Goal: Navigation & Orientation: Find specific page/section

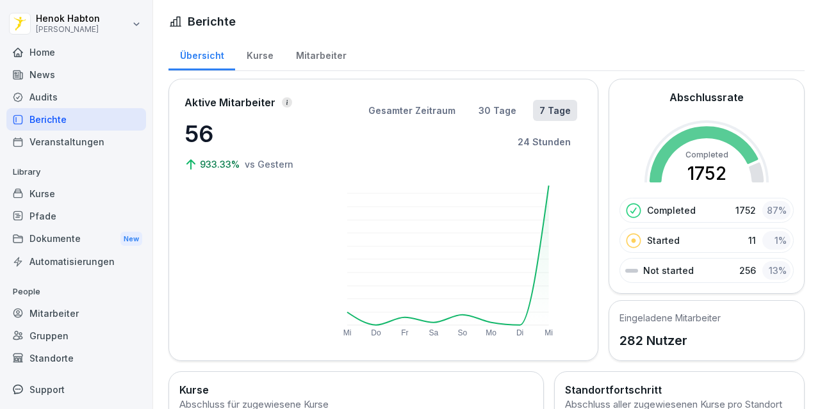
click at [102, 198] on div "Kurse" at bounding box center [76, 194] width 140 height 22
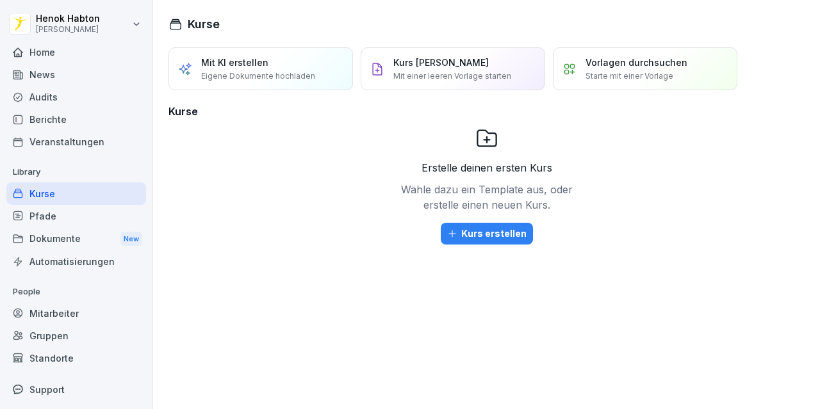
click at [72, 211] on div "Pfade" at bounding box center [76, 216] width 140 height 22
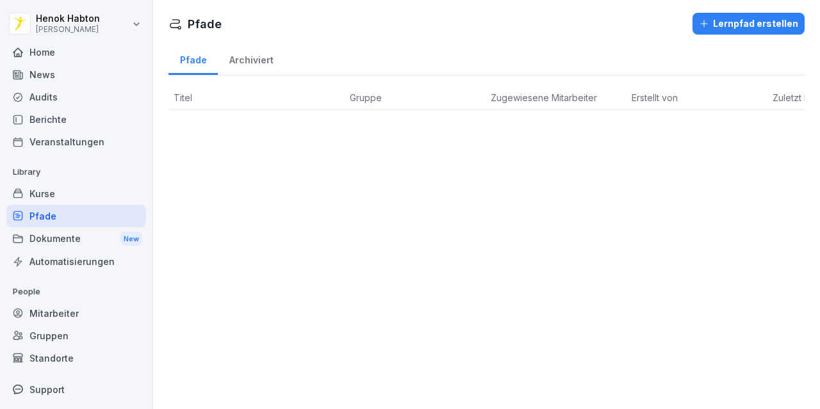
click at [70, 236] on div "Dokumente New" at bounding box center [76, 239] width 140 height 24
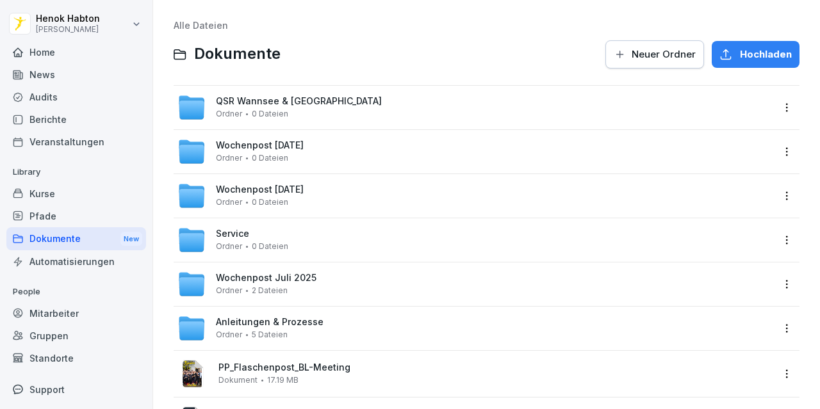
click at [45, 43] on div "Home" at bounding box center [76, 52] width 140 height 22
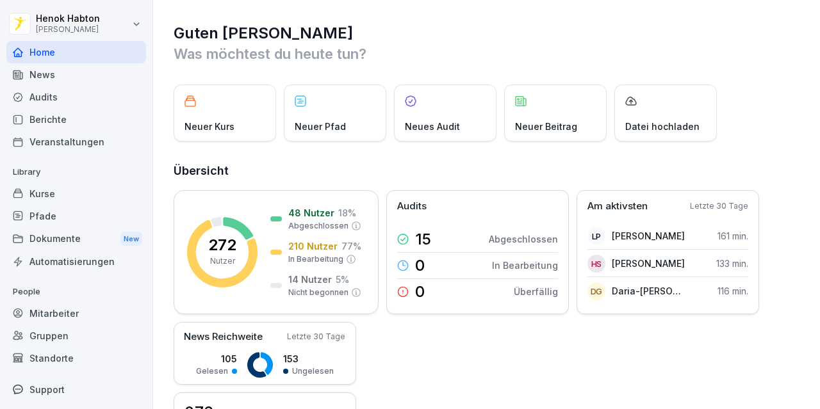
click at [79, 101] on div "Audits" at bounding box center [76, 97] width 140 height 22
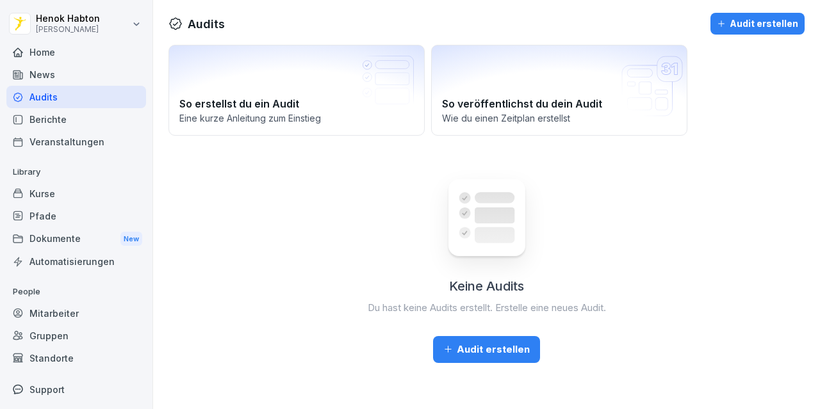
click at [74, 118] on div "Berichte" at bounding box center [76, 119] width 140 height 22
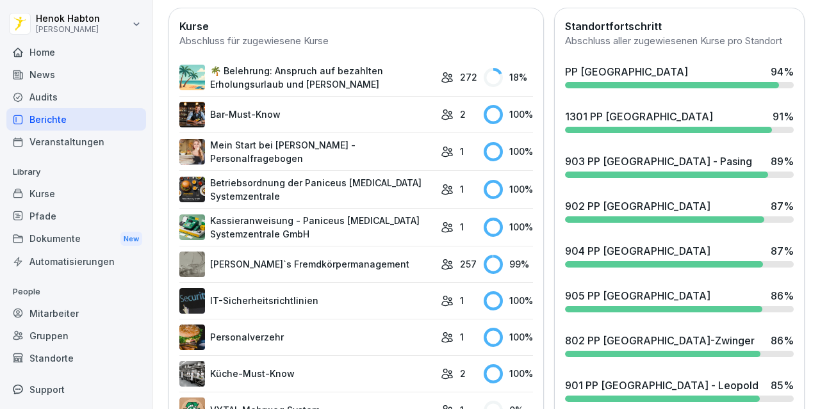
scroll to position [363, 0]
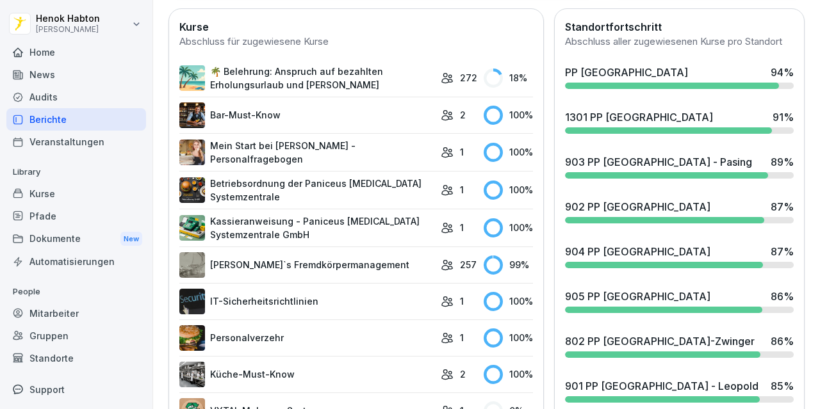
click at [703, 80] on div "PP [GEOGRAPHIC_DATA] 94 %" at bounding box center [679, 72] width 229 height 15
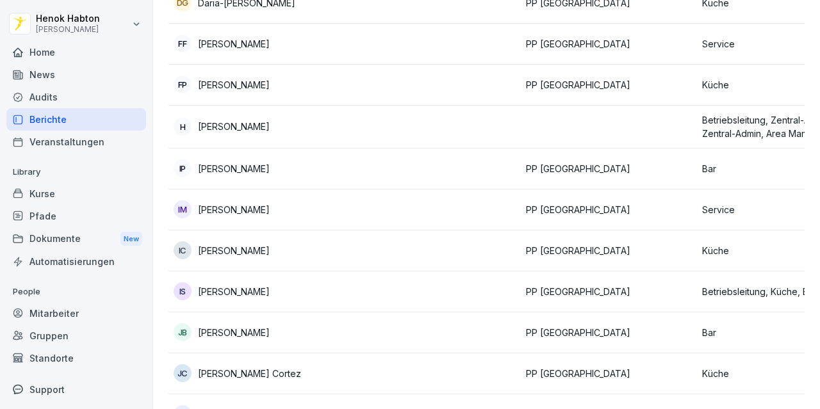
scroll to position [493, 0]
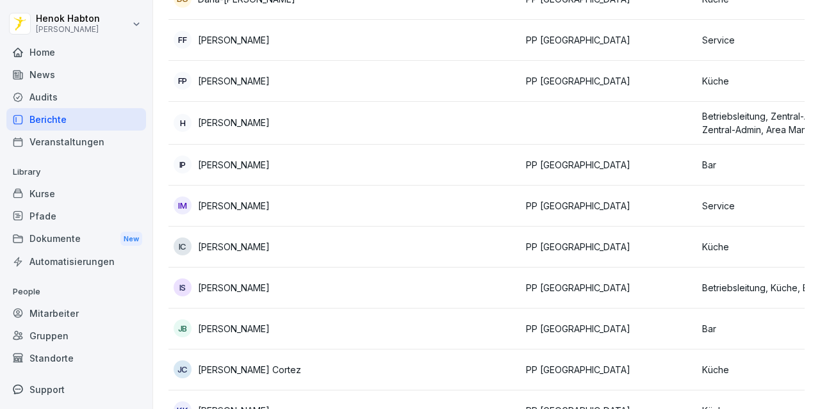
click at [548, 120] on td at bounding box center [609, 123] width 176 height 43
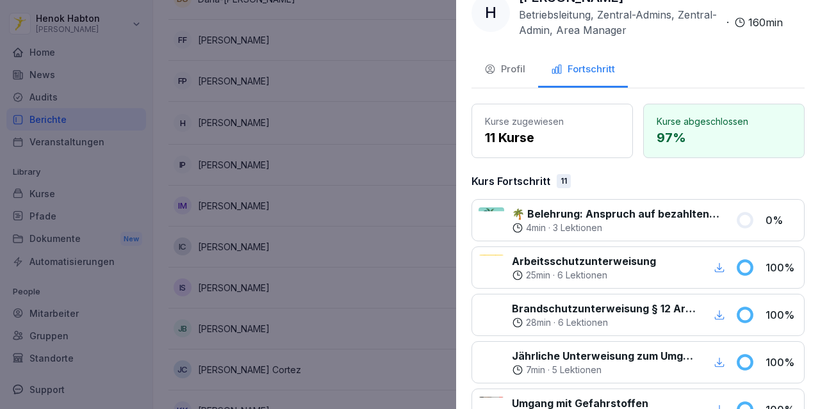
scroll to position [31, 0]
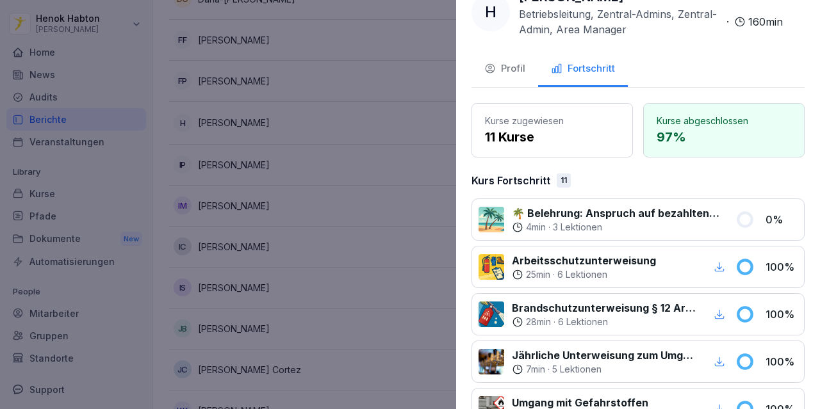
click at [632, 216] on p "🌴 Belehrung: Anspruch auf bezahlten Erholungsurlaub und [PERSON_NAME]" at bounding box center [616, 213] width 208 height 15
click at [524, 224] on div "4 min" at bounding box center [529, 227] width 34 height 13
click at [516, 213] on p "🌴 Belehrung: Anspruch auf bezahlten Erholungsurlaub und [PERSON_NAME]" at bounding box center [616, 213] width 208 height 15
click at [493, 216] on div at bounding box center [491, 220] width 26 height 26
click at [560, 206] on p "🌴 Belehrung: Anspruch auf bezahlten Erholungsurlaub und [PERSON_NAME]" at bounding box center [616, 213] width 208 height 15
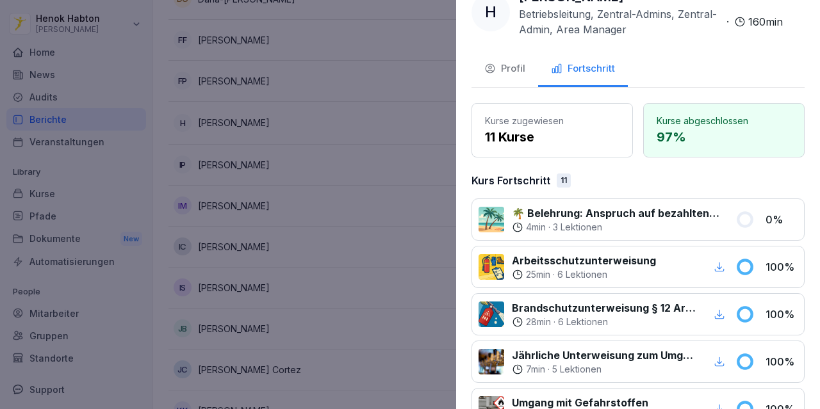
click at [740, 216] on icon at bounding box center [744, 219] width 13 height 13
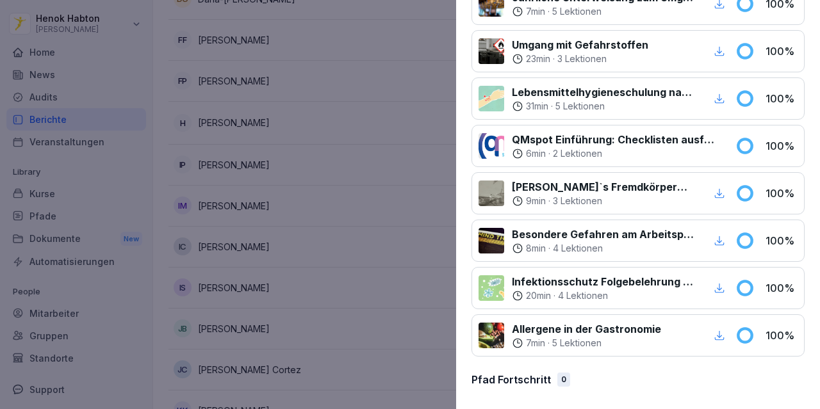
scroll to position [0, 0]
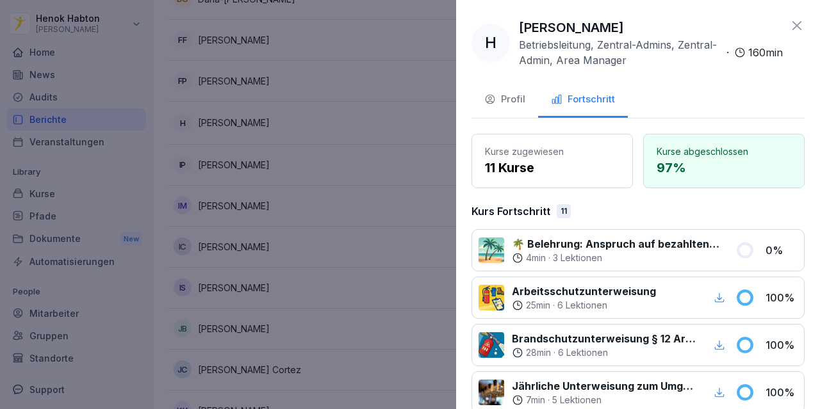
click at [265, 235] on div at bounding box center [410, 204] width 820 height 409
